Goal: Transaction & Acquisition: Subscribe to service/newsletter

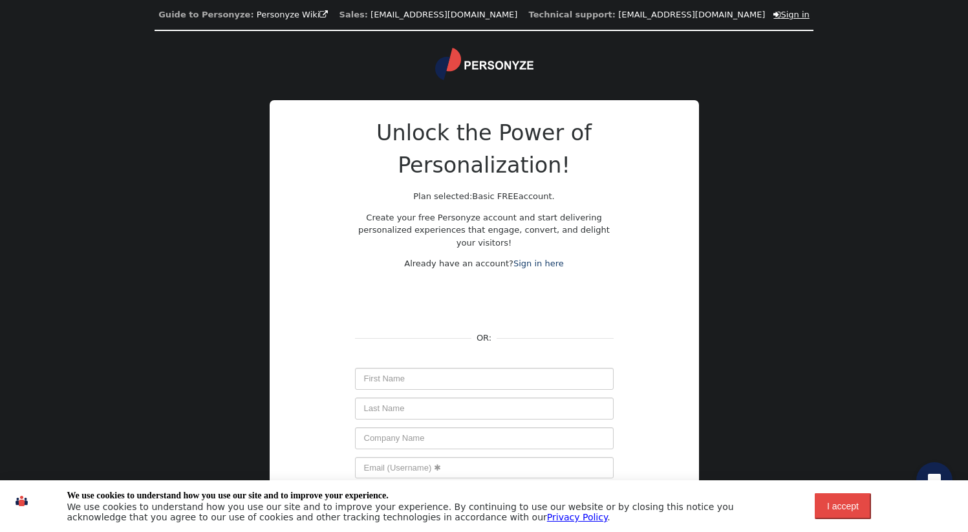
click at [774, 14] on link " Sign in" at bounding box center [792, 15] width 36 height 10
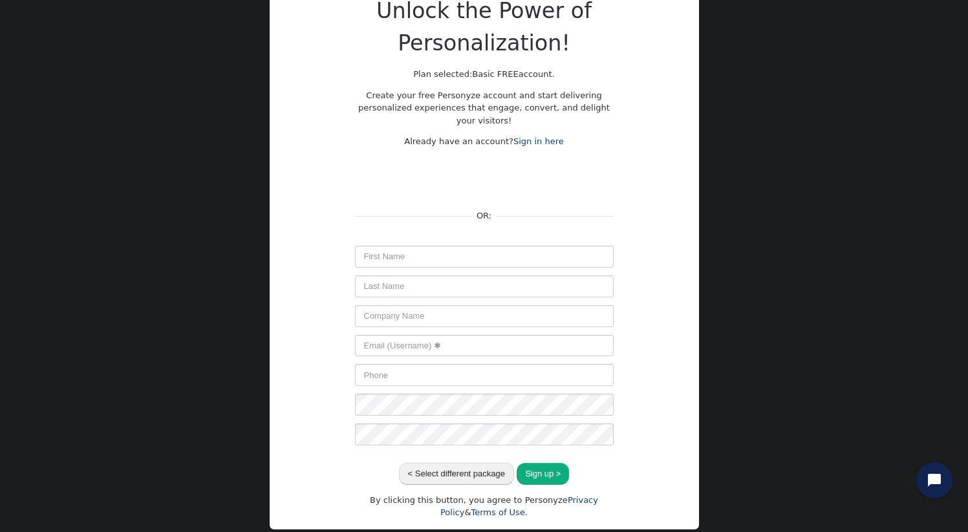
scroll to position [149, 0]
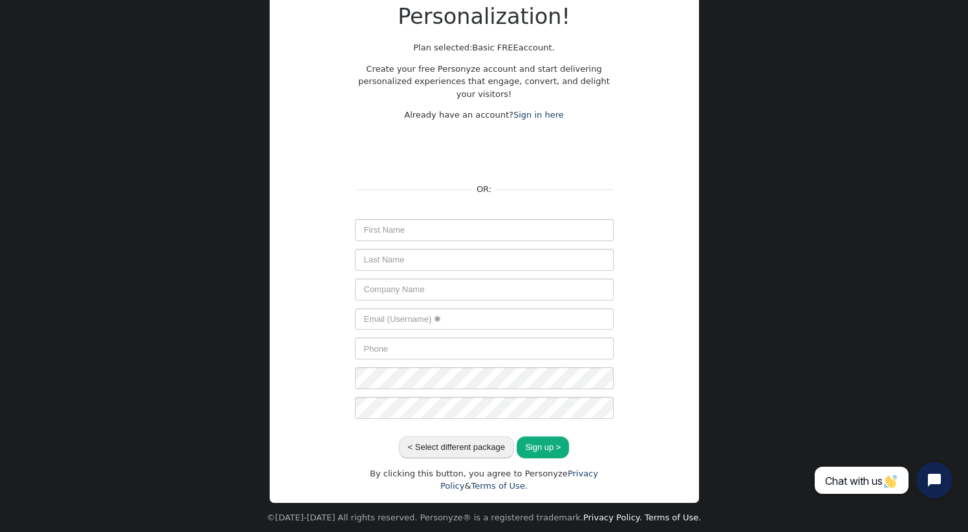
click at [607, 229] on span at bounding box center [607, 230] width 10 height 10
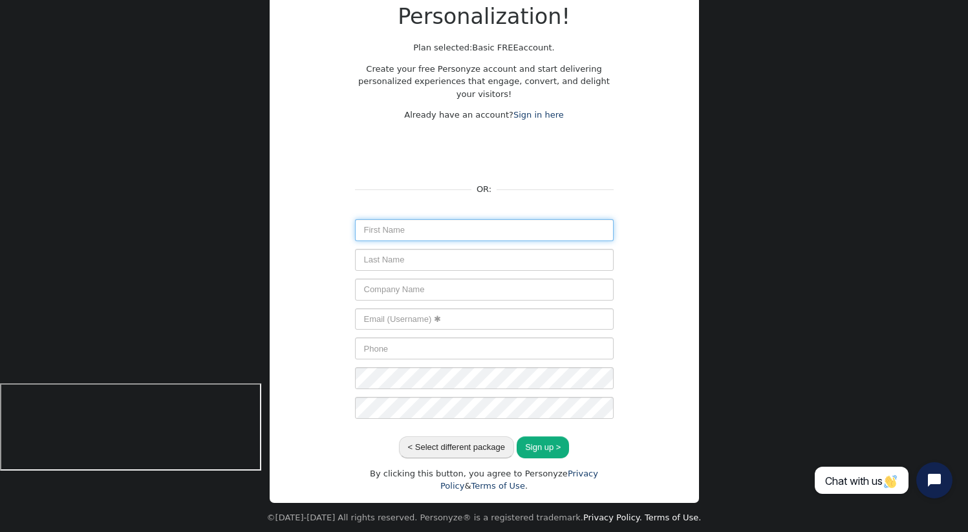
type input "[PERSON_NAME]"
type input "Churchill"
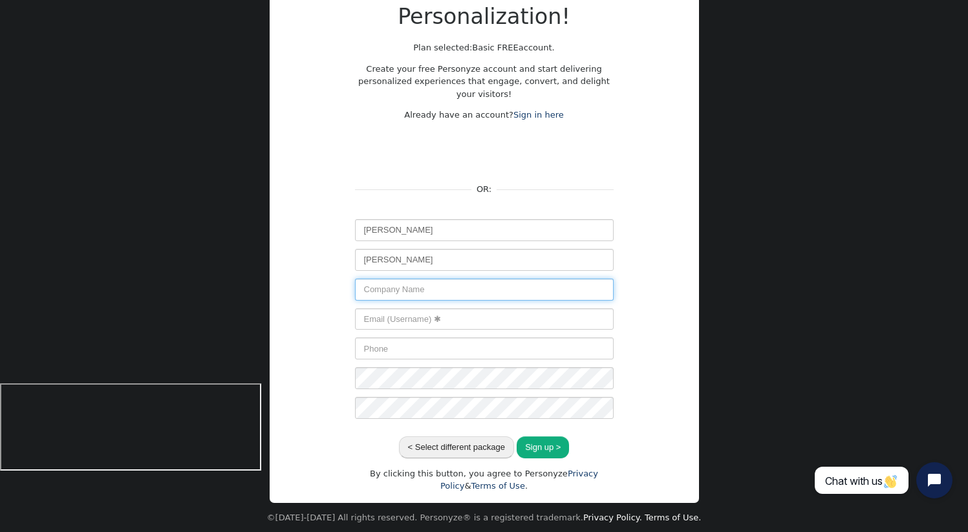
type input "ShortStack"
type input "douginathome@gmail.com"
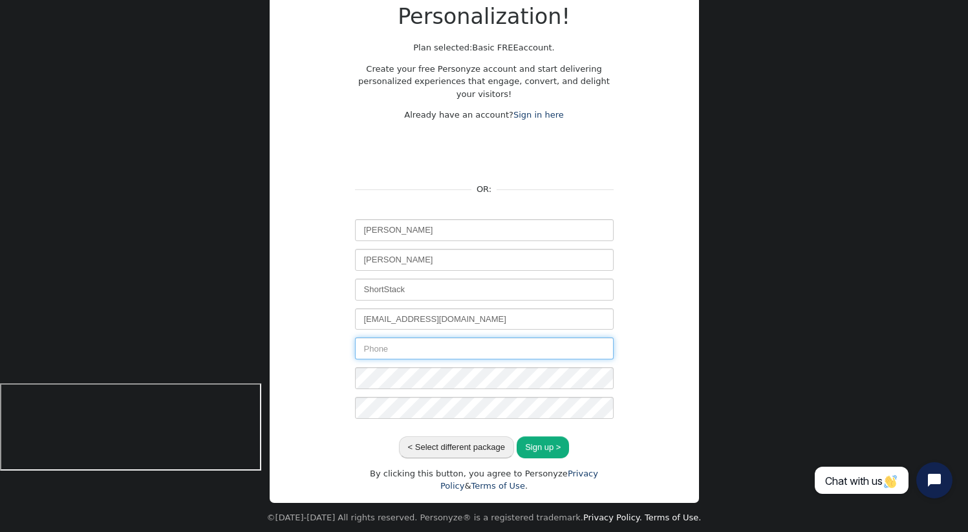
type input "7755279416"
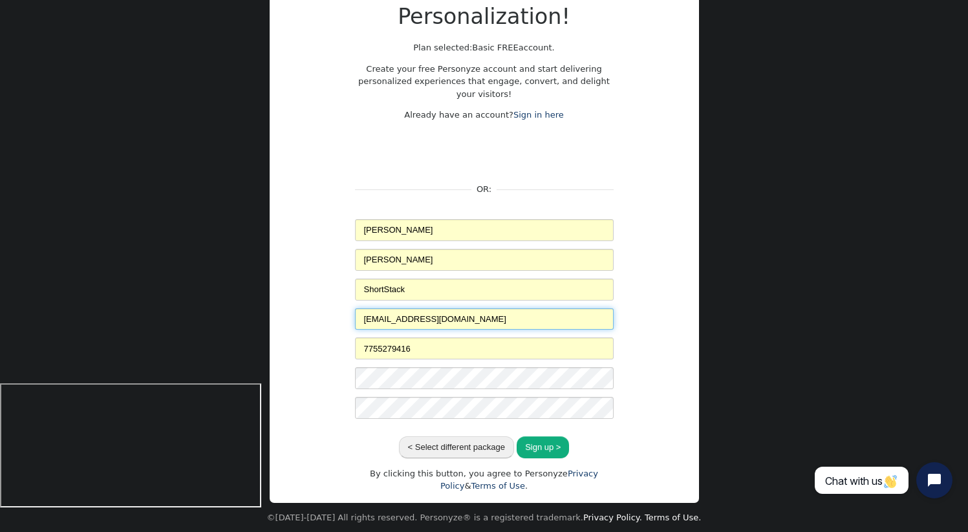
drag, startPoint x: 490, startPoint y: 321, endPoint x: 257, endPoint y: 314, distance: 233.0
click at [257, 314] on div "Guide to Personyze: Personyze Wiki  Sales: info@personyze.com Technical suppor…" at bounding box center [484, 191] width 968 height 681
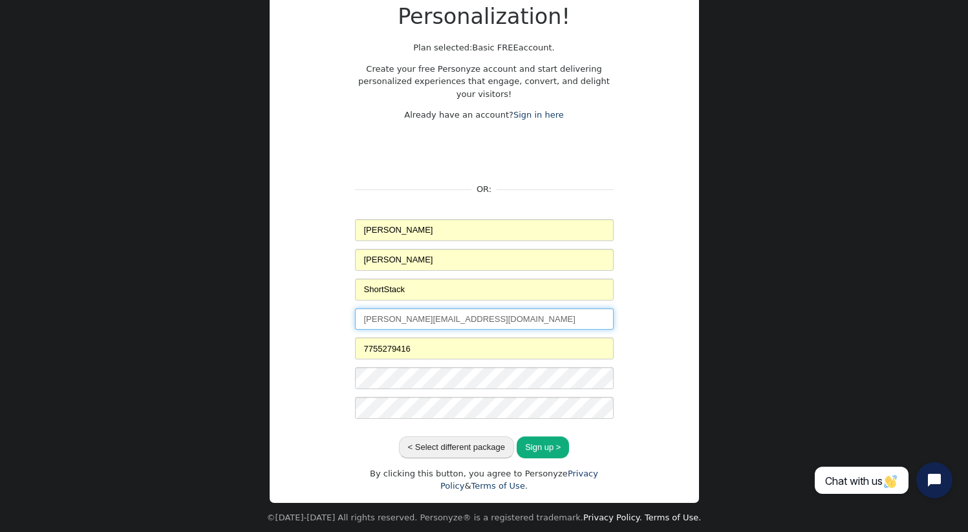
type input "doug@shortstack.com"
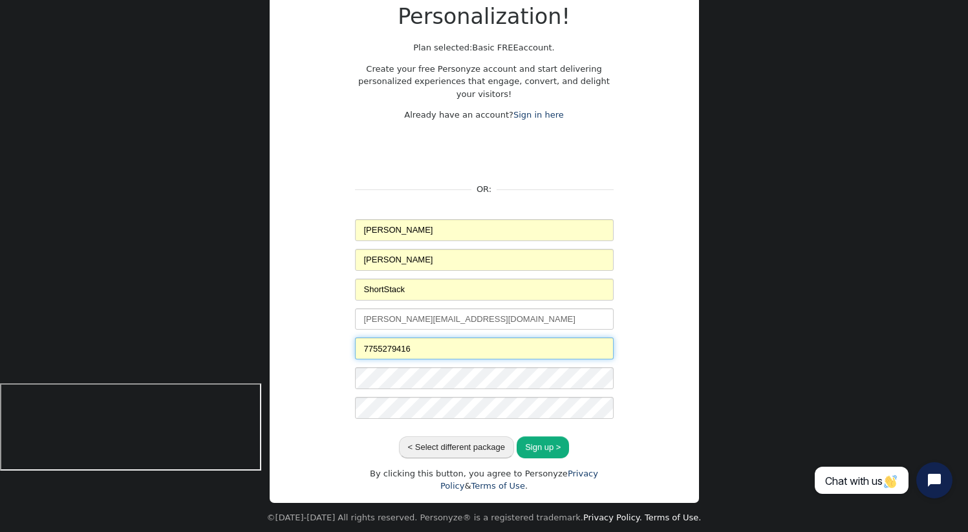
drag, startPoint x: 429, startPoint y: 350, endPoint x: 328, endPoint y: 349, distance: 100.9
click at [328, 349] on div "Unlock the Power of Personalization! Plan selected: Basic FREE account. Create …" at bounding box center [484, 230] width 388 height 525
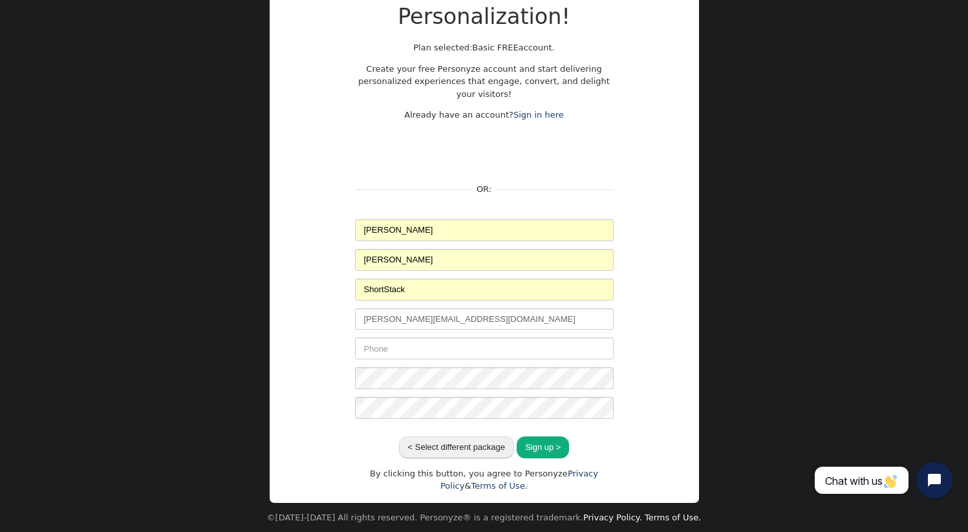
click at [606, 378] on span at bounding box center [607, 378] width 10 height 10
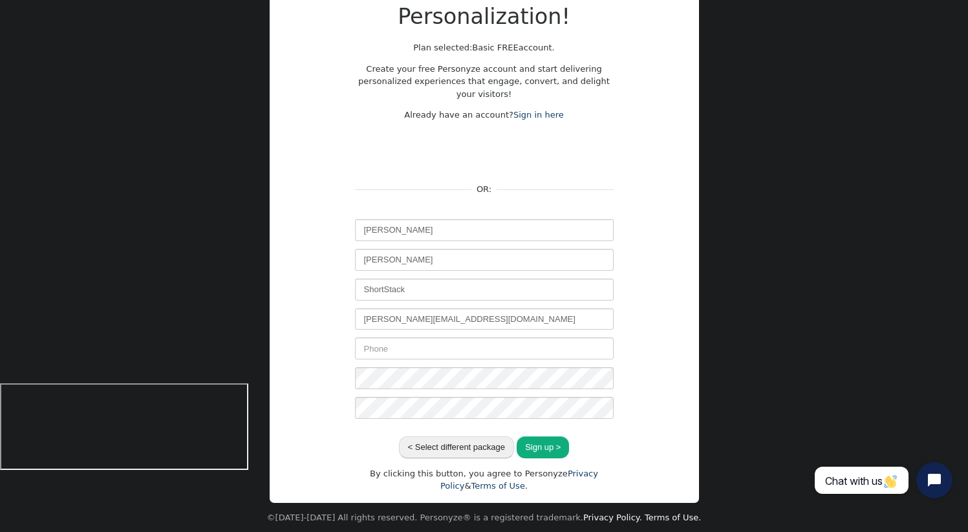
click at [545, 447] on button "Sign up >" at bounding box center [543, 448] width 52 height 22
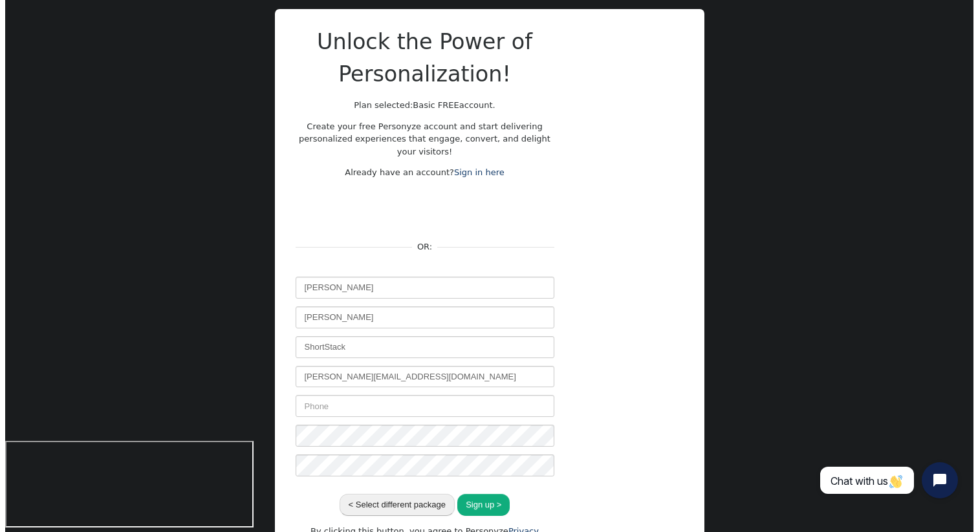
scroll to position [0, 0]
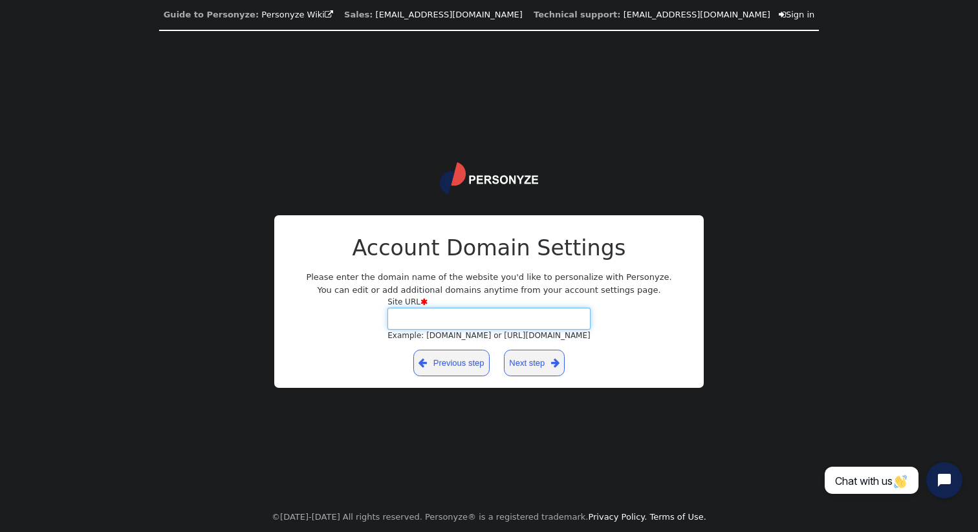
click at [423, 319] on input "Site URL  Example: yourdomain.com or https://yourblog.wordpress.com" at bounding box center [489, 319] width 203 height 22
type input "shortstack.com"
click at [540, 361] on link "Next step " at bounding box center [534, 363] width 61 height 27
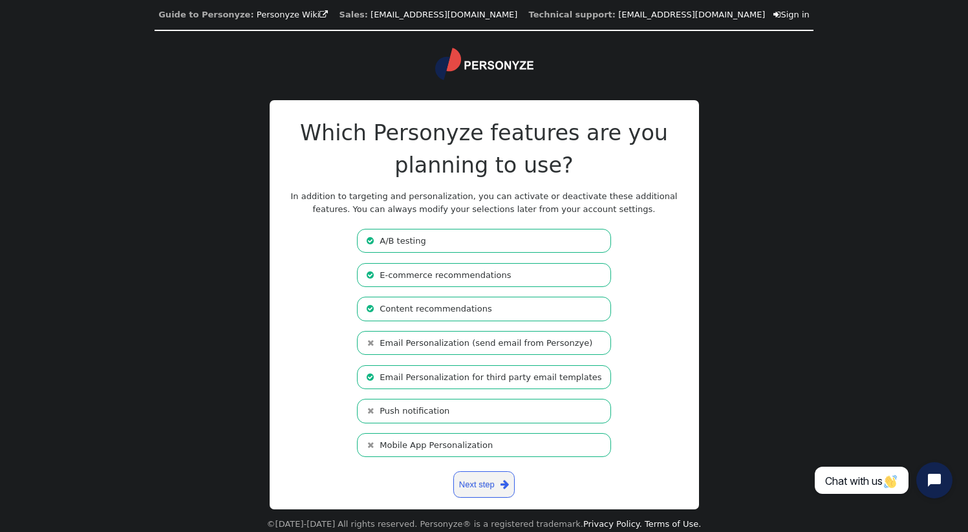
scroll to position [8, 0]
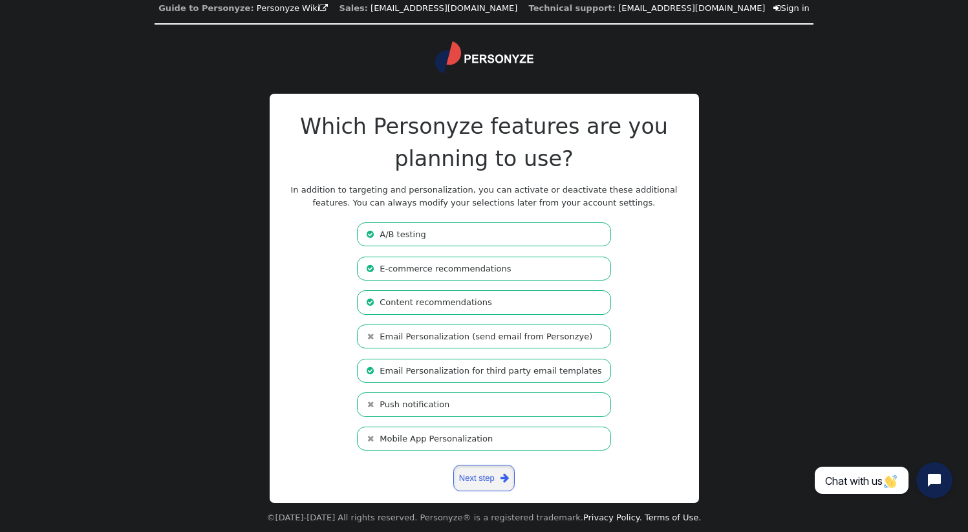
click at [486, 476] on link "Next step " at bounding box center [484, 478] width 61 height 27
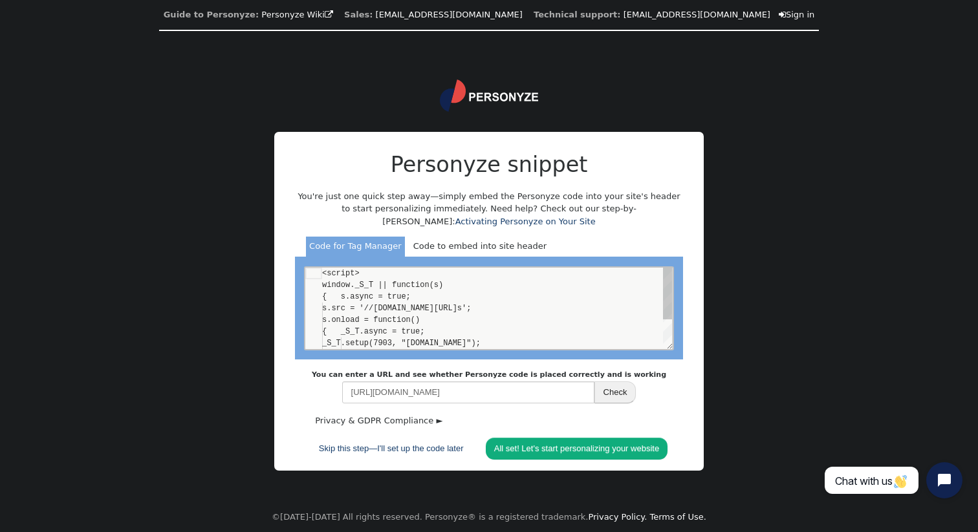
scroll to position [116, 0]
click at [481, 245] on div "Code to embed into site header" at bounding box center [480, 247] width 140 height 21
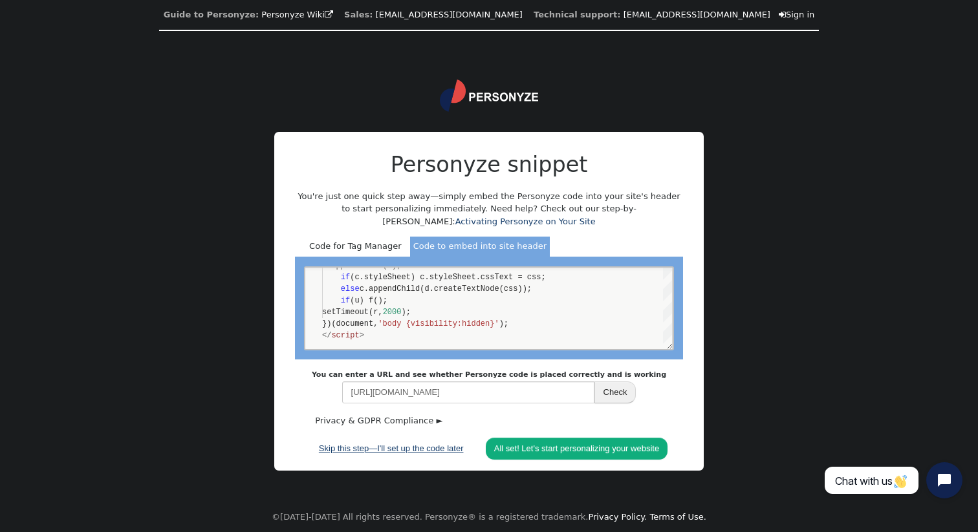
click at [395, 448] on link "Skip this step—I'll set up the code later" at bounding box center [392, 449] width 162 height 22
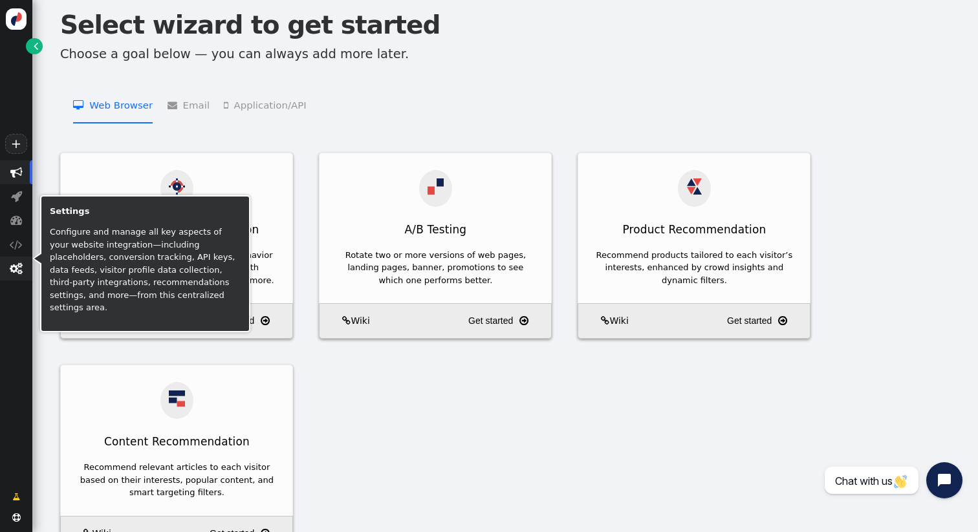
click at [18, 272] on span "" at bounding box center [16, 269] width 13 height 12
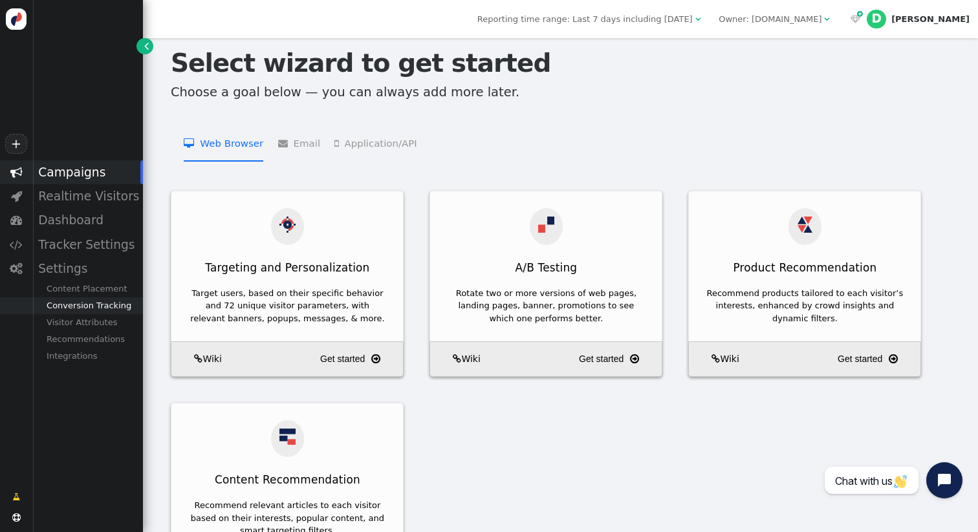
click at [89, 304] on div "Conversion Tracking" at bounding box center [87, 306] width 111 height 17
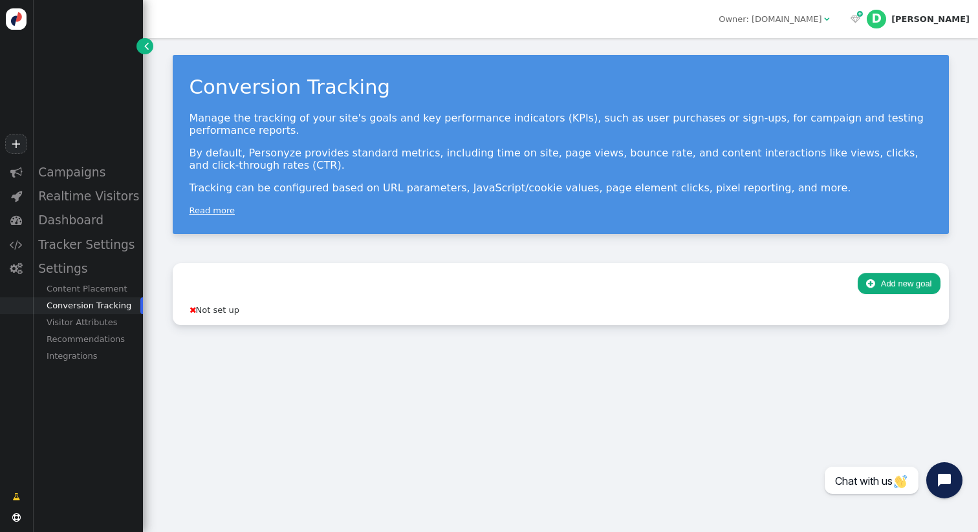
click at [215, 212] on link "Read more" at bounding box center [212, 211] width 45 height 10
